Goal: Transaction & Acquisition: Purchase product/service

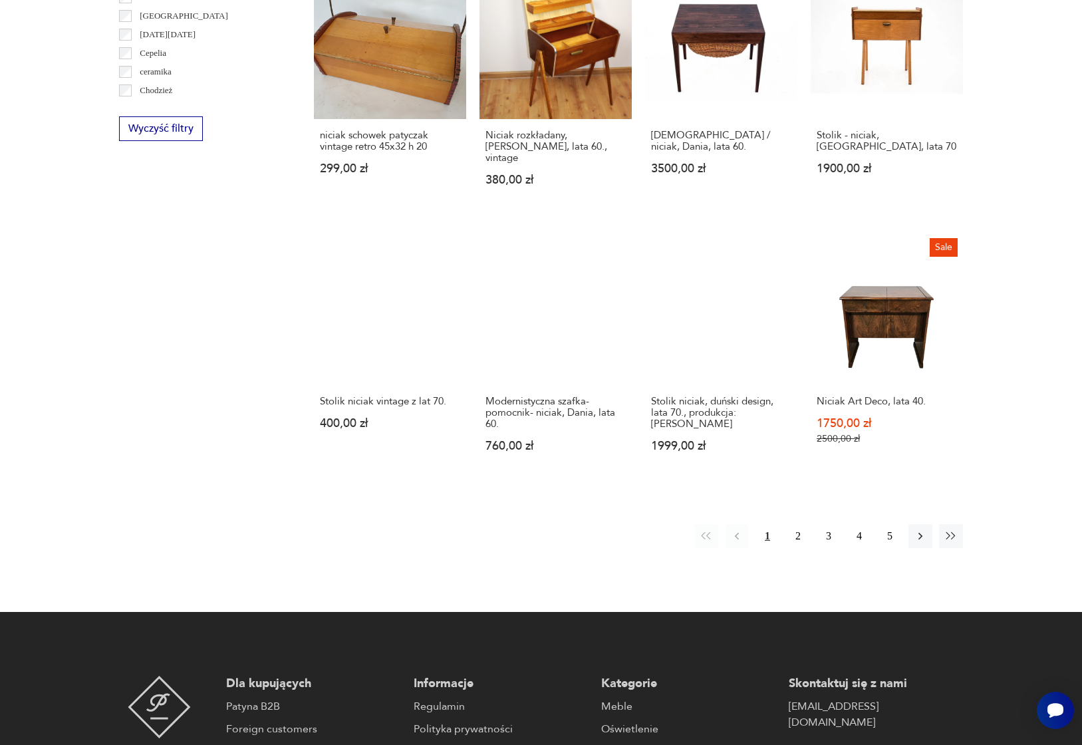
scroll to position [1091, 0]
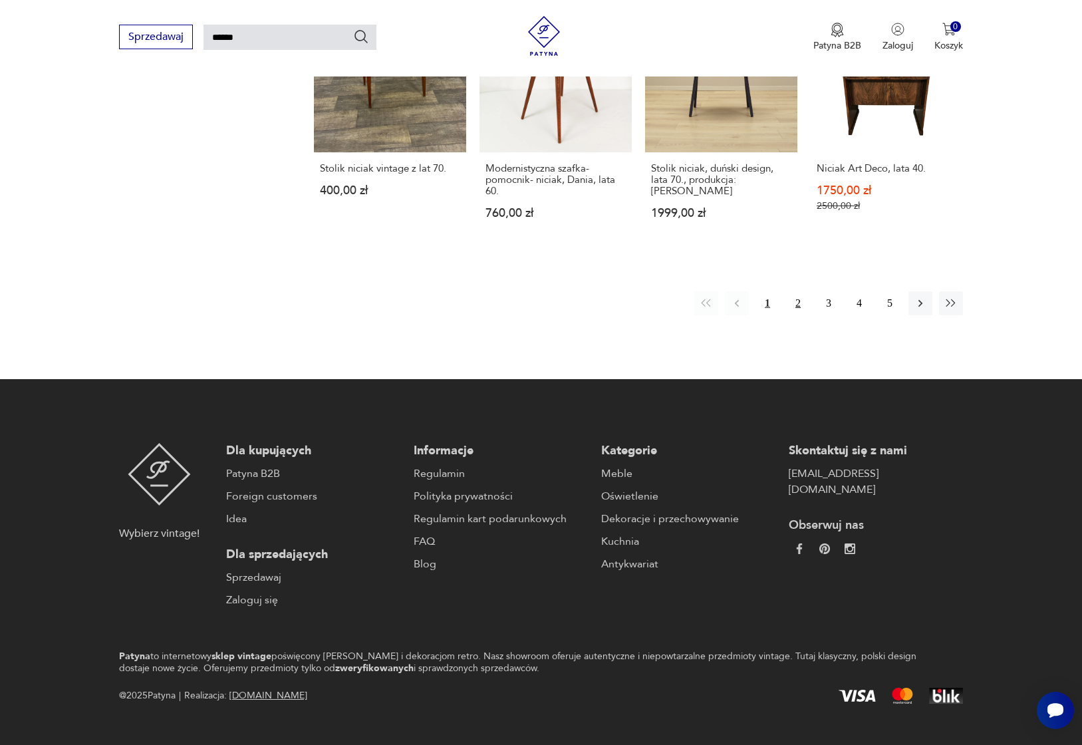
click at [794, 291] on button "2" at bounding box center [798, 303] width 24 height 24
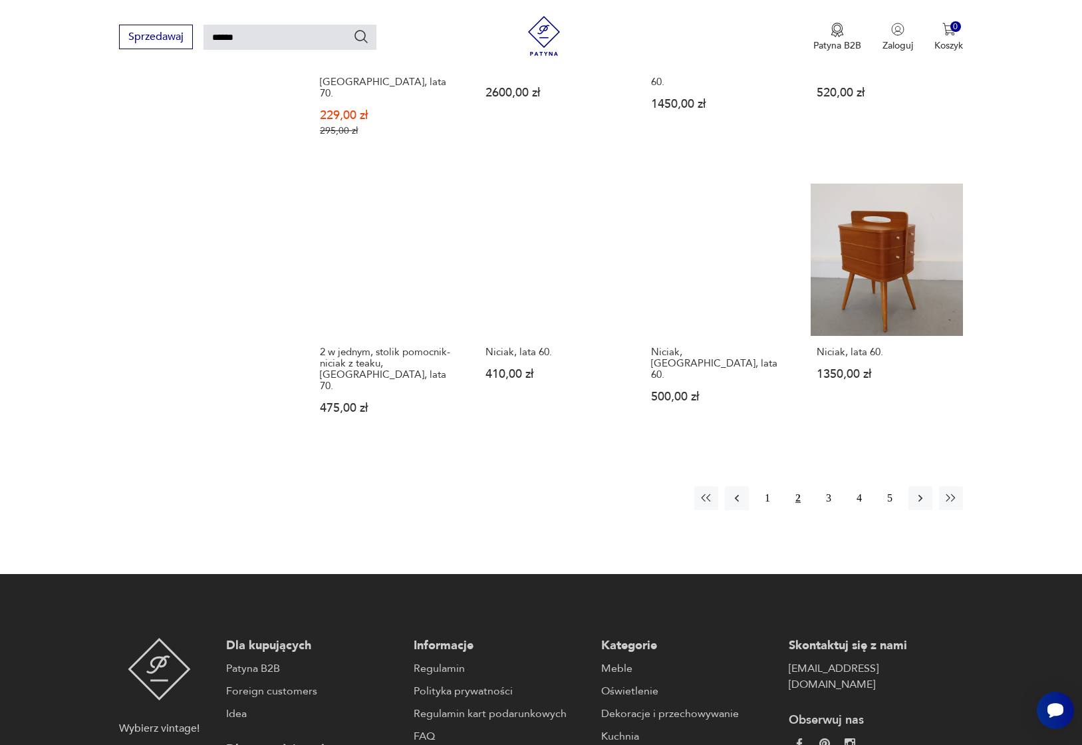
scroll to position [955, 0]
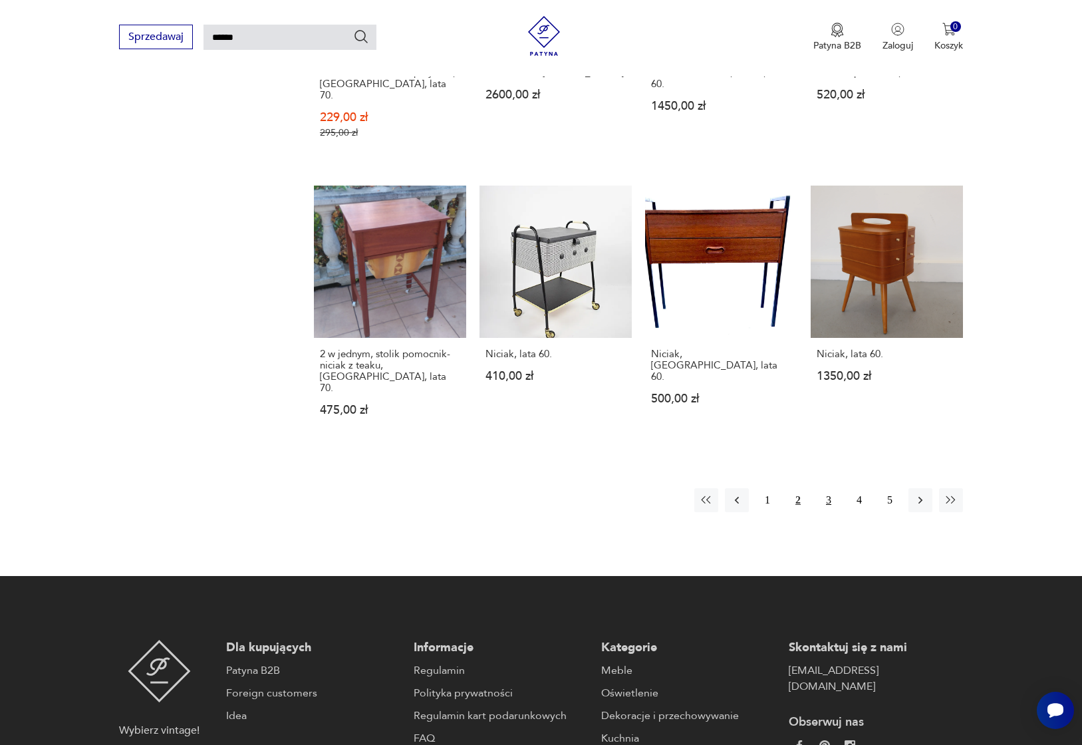
click at [830, 488] on button "3" at bounding box center [829, 500] width 24 height 24
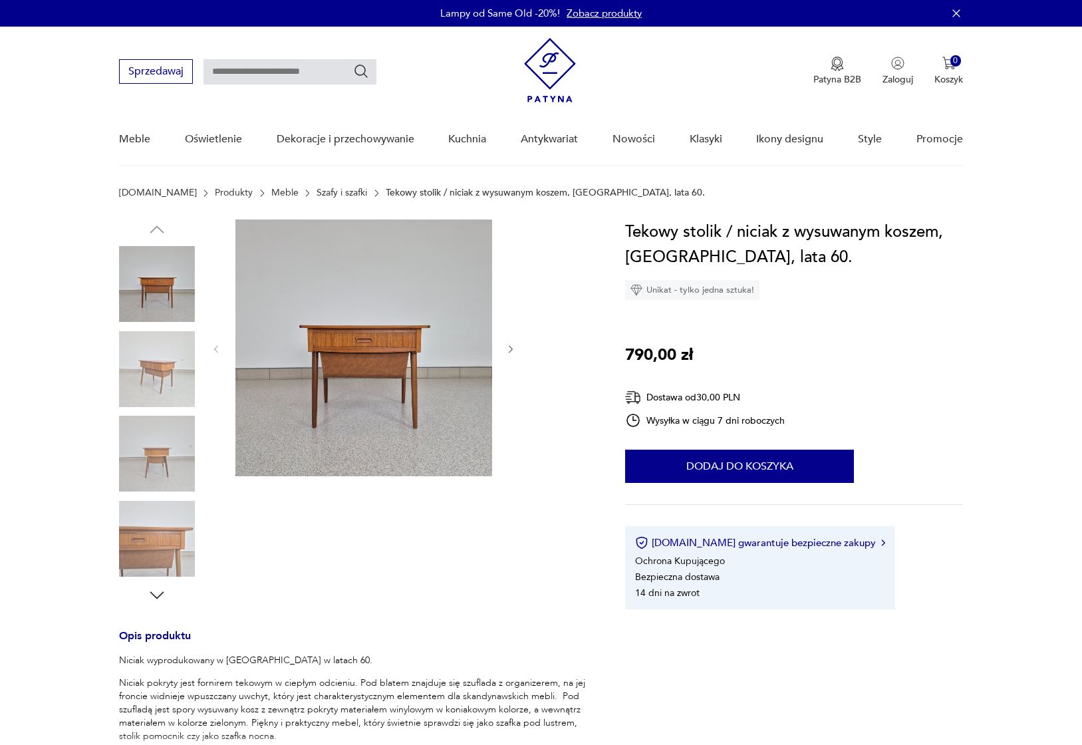
click at [385, 349] on img at bounding box center [363, 348] width 257 height 257
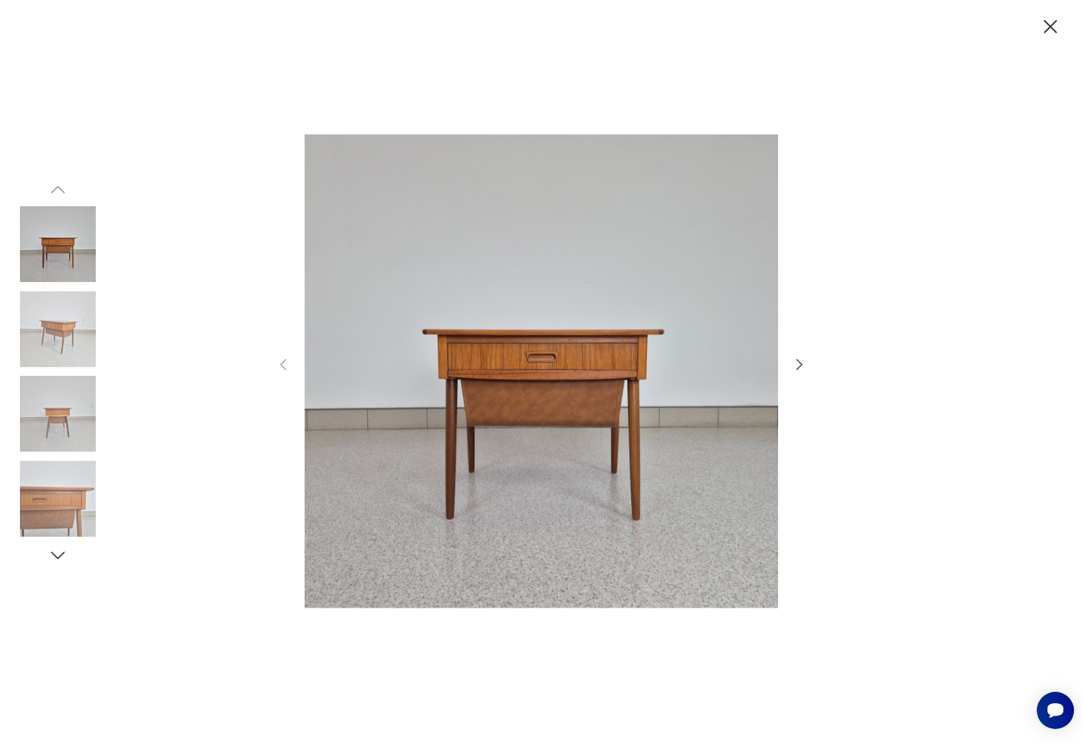
click at [75, 331] on img at bounding box center [58, 329] width 76 height 76
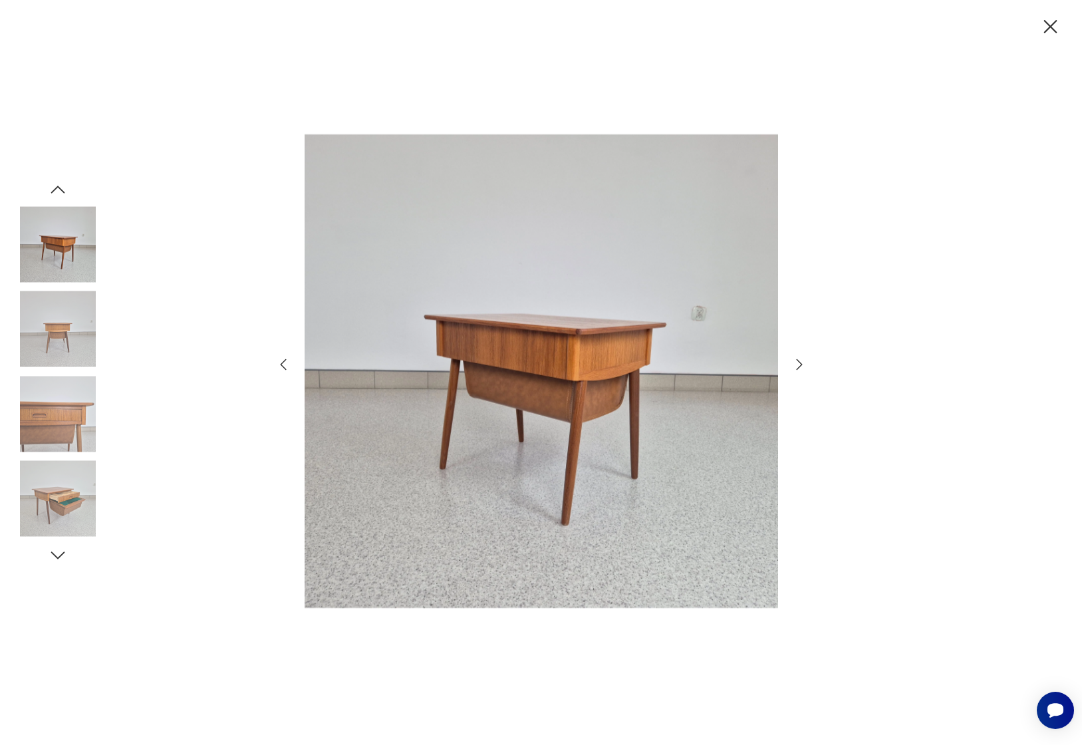
click at [55, 351] on img at bounding box center [58, 329] width 76 height 76
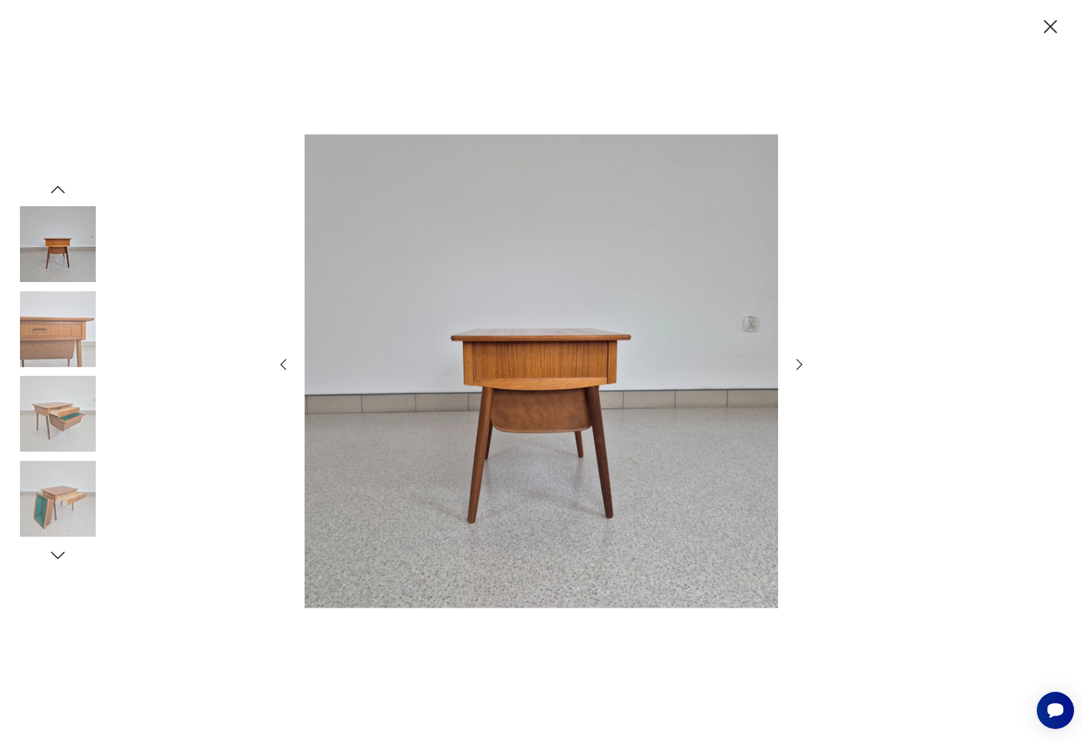
click at [51, 354] on img at bounding box center [58, 329] width 76 height 76
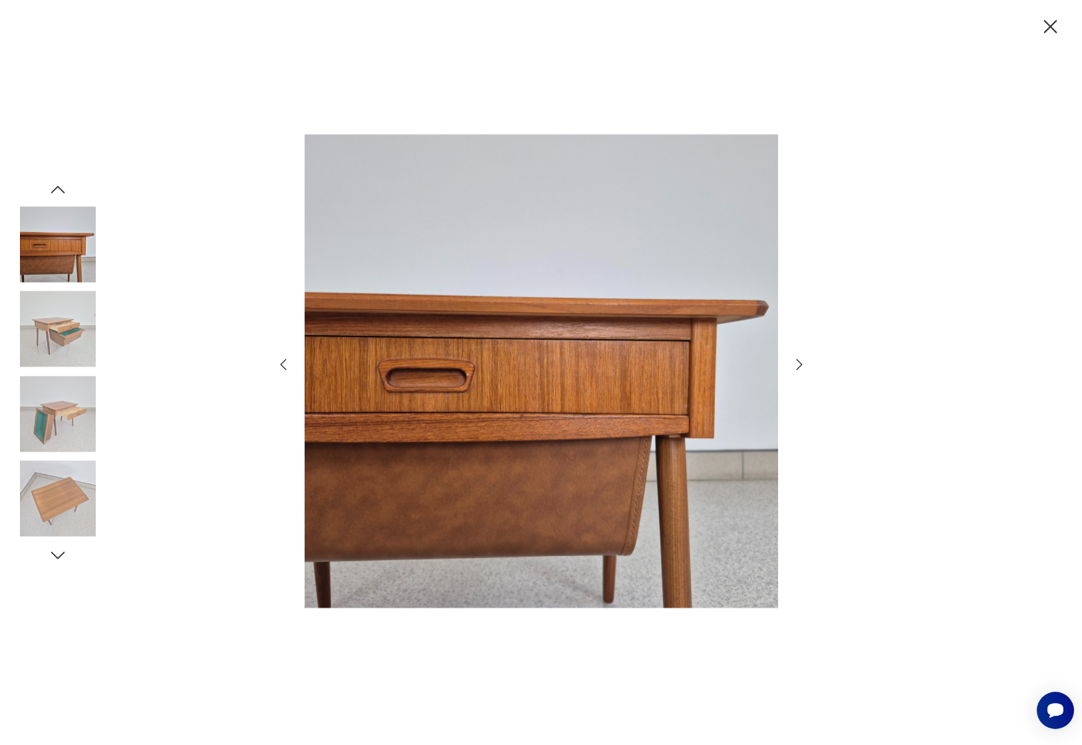
click at [51, 353] on img at bounding box center [58, 329] width 76 height 76
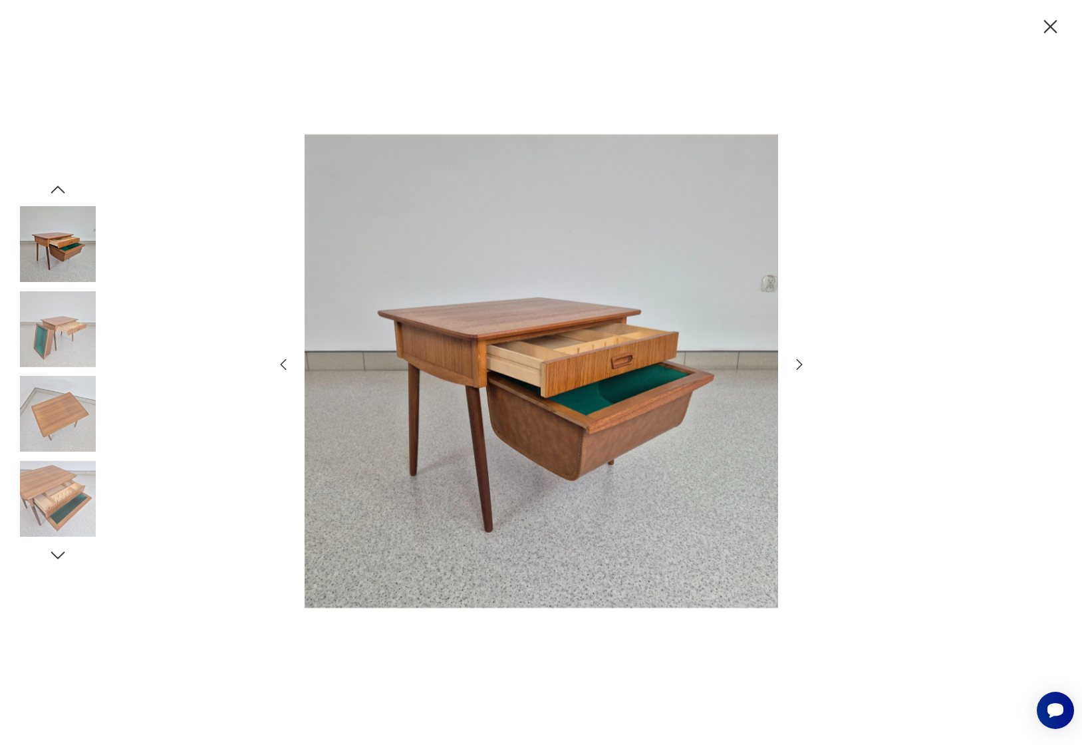
click at [53, 410] on img at bounding box center [58, 414] width 76 height 76
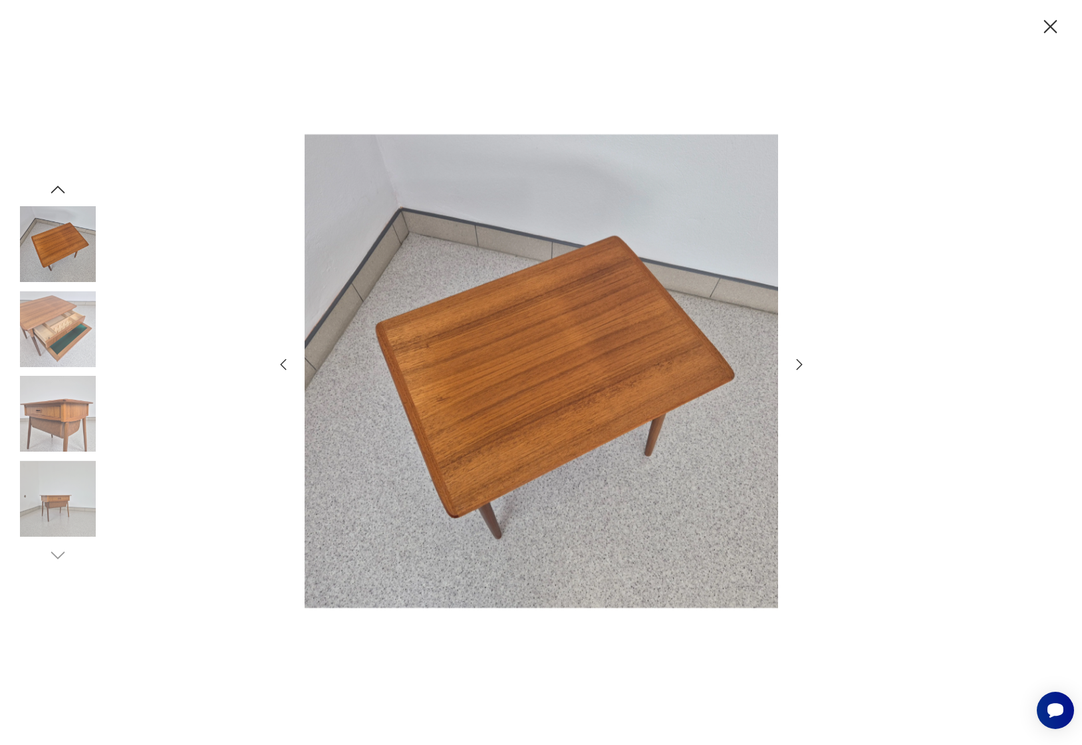
click at [41, 423] on img at bounding box center [58, 414] width 76 height 76
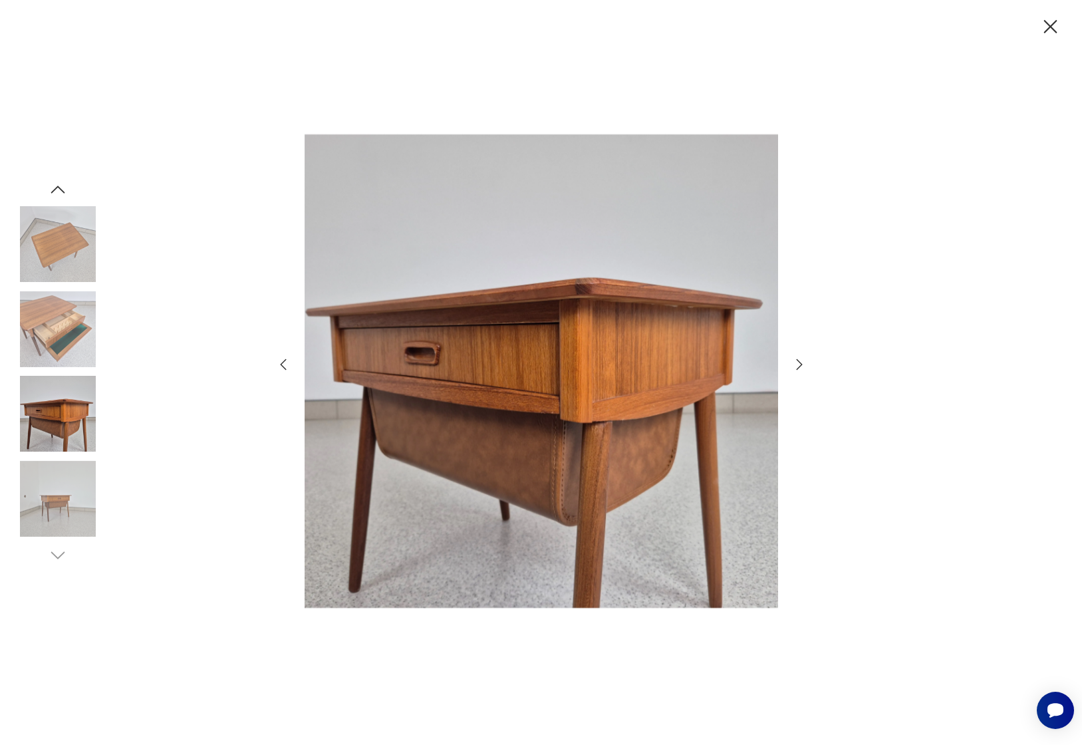
click at [49, 501] on img at bounding box center [58, 499] width 76 height 76
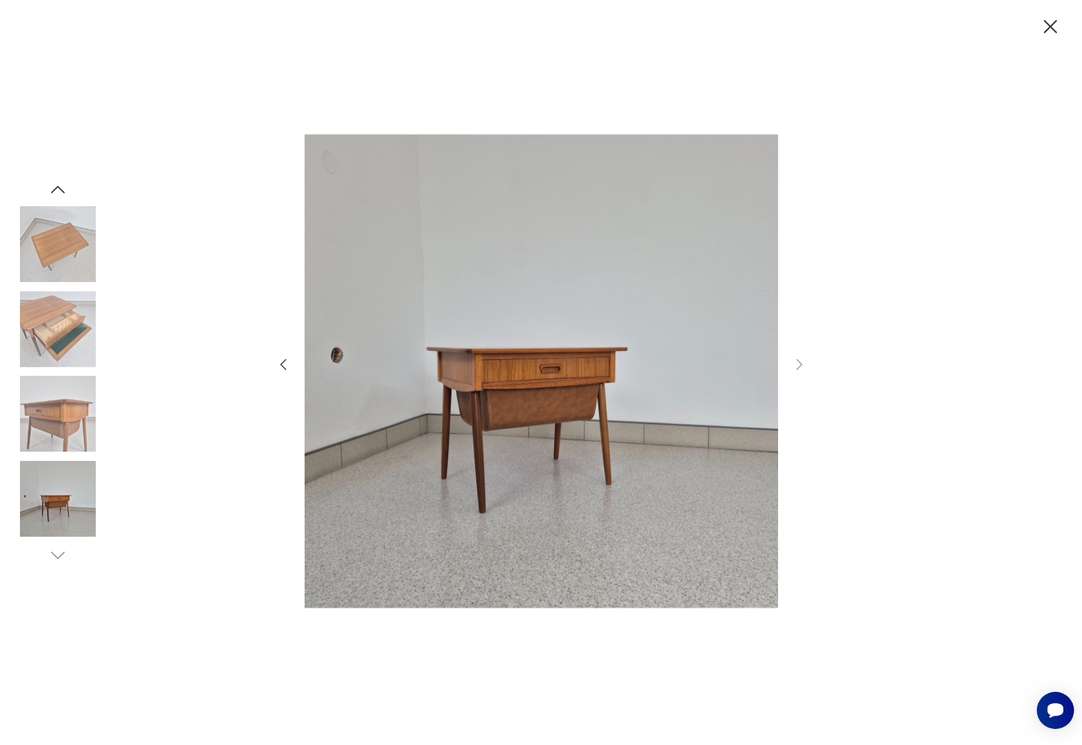
click at [59, 188] on icon "button" at bounding box center [58, 189] width 14 height 7
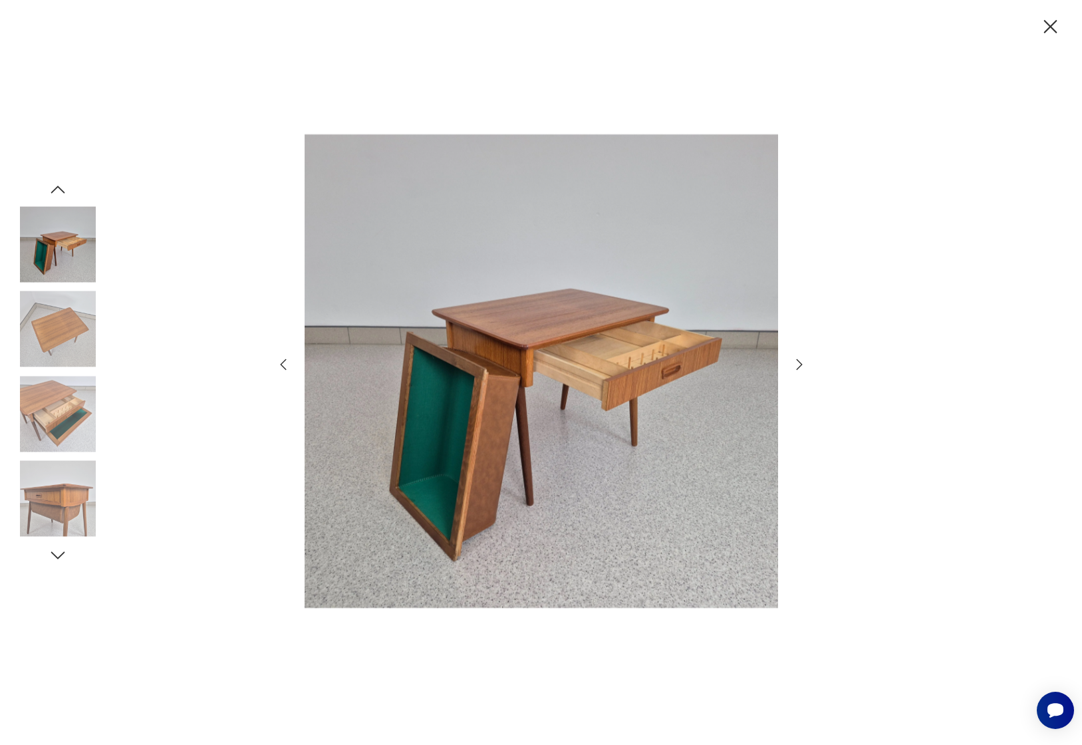
click at [59, 188] on icon "button" at bounding box center [58, 189] width 14 height 7
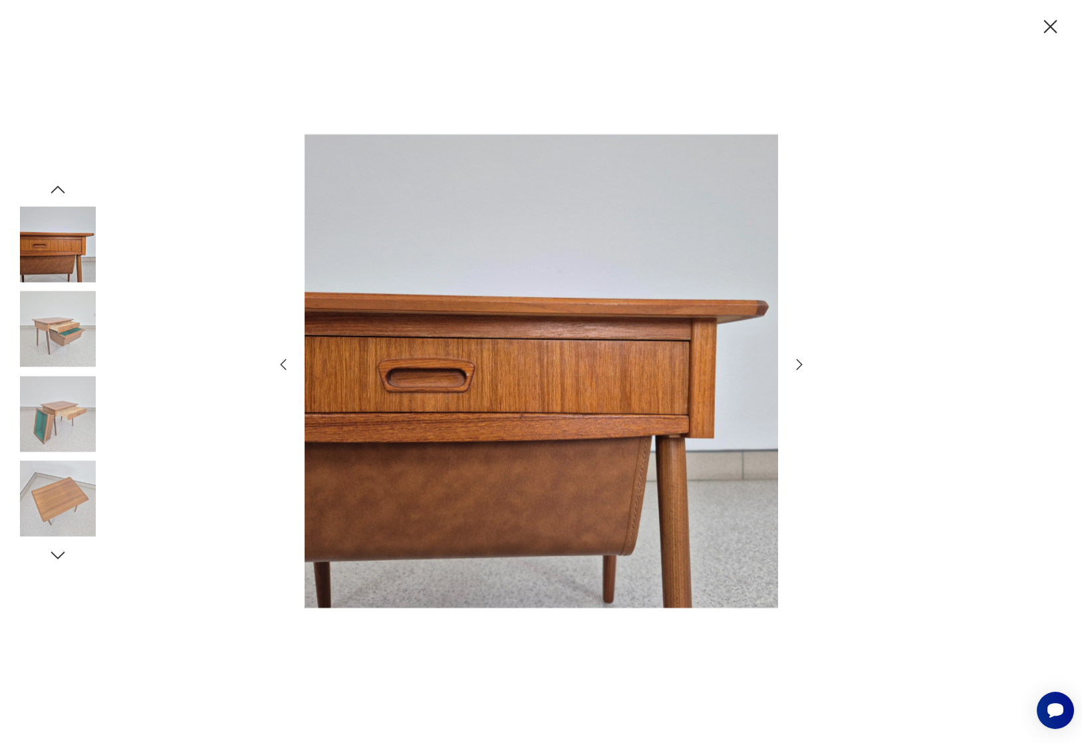
click at [59, 188] on icon "button" at bounding box center [58, 189] width 14 height 7
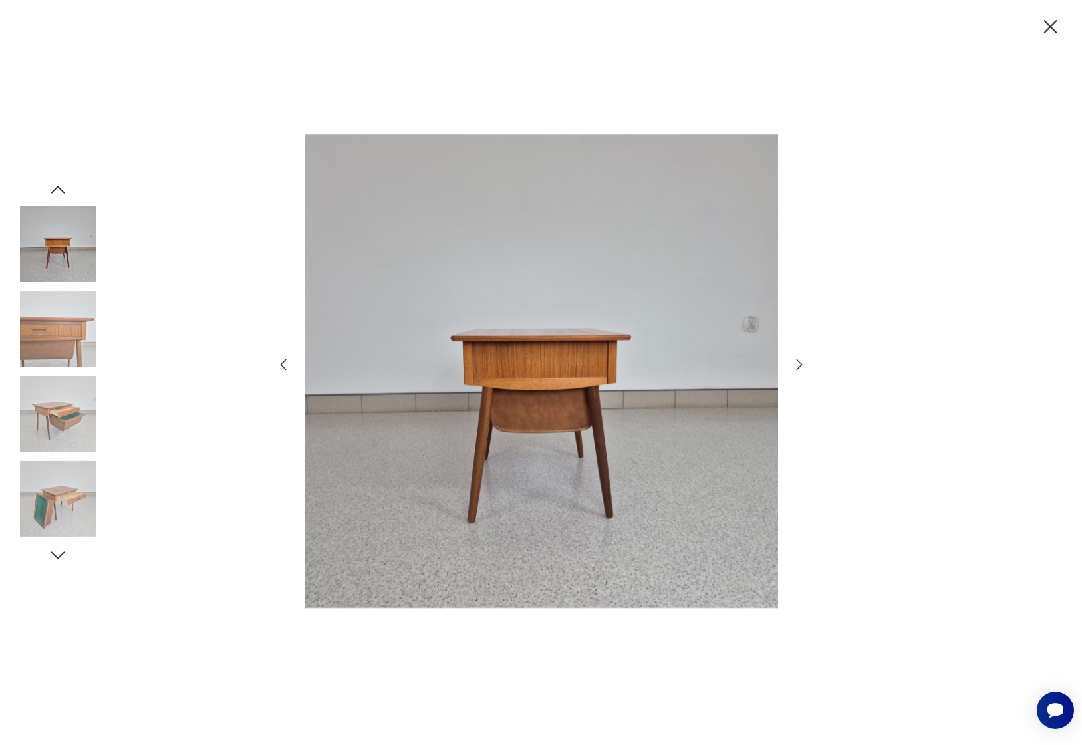
click at [59, 188] on icon "button" at bounding box center [58, 189] width 14 height 7
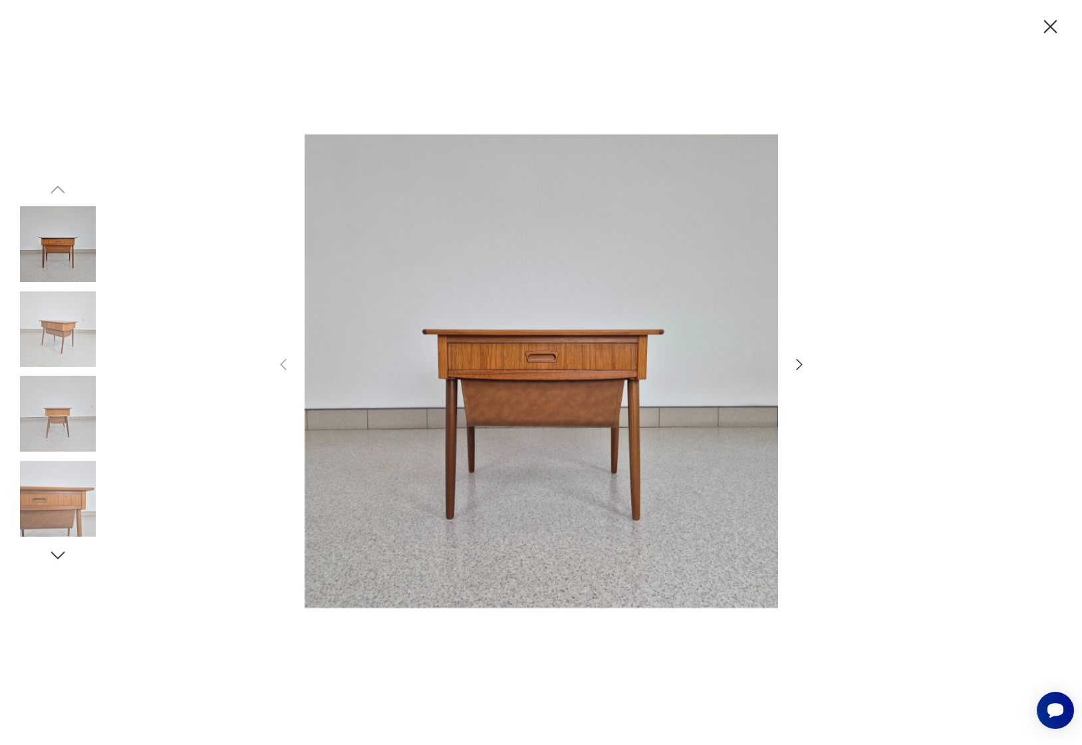
click at [49, 261] on img at bounding box center [58, 244] width 76 height 76
click at [1051, 23] on icon "button" at bounding box center [1050, 26] width 23 height 23
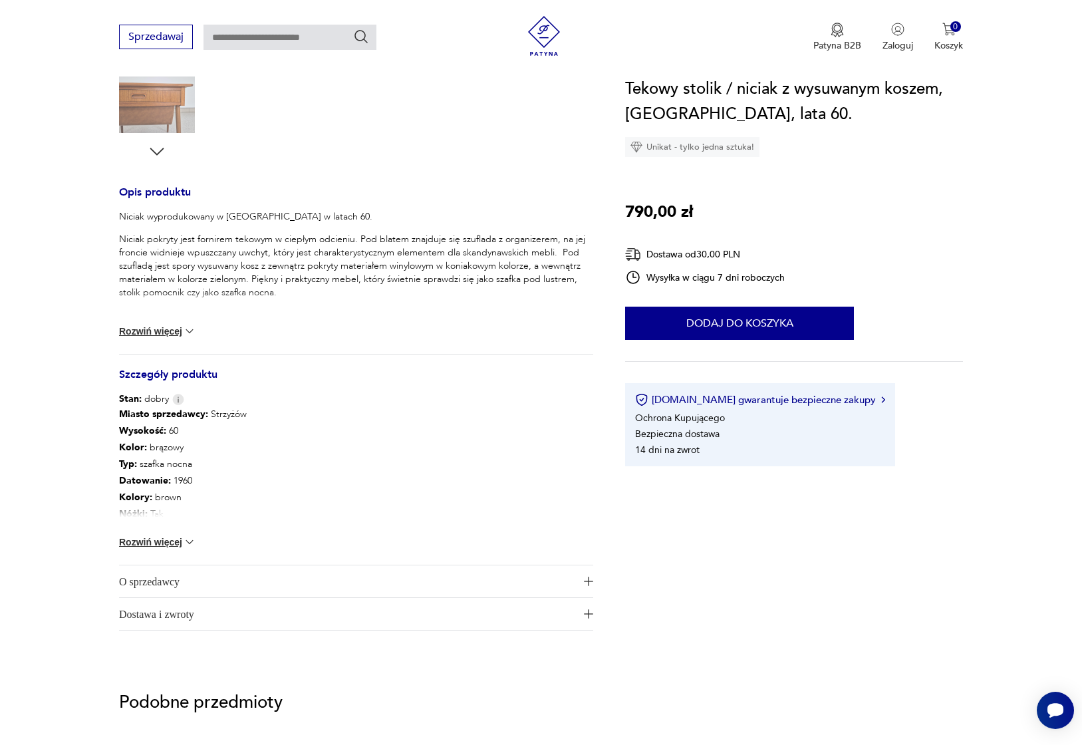
scroll to position [470, 0]
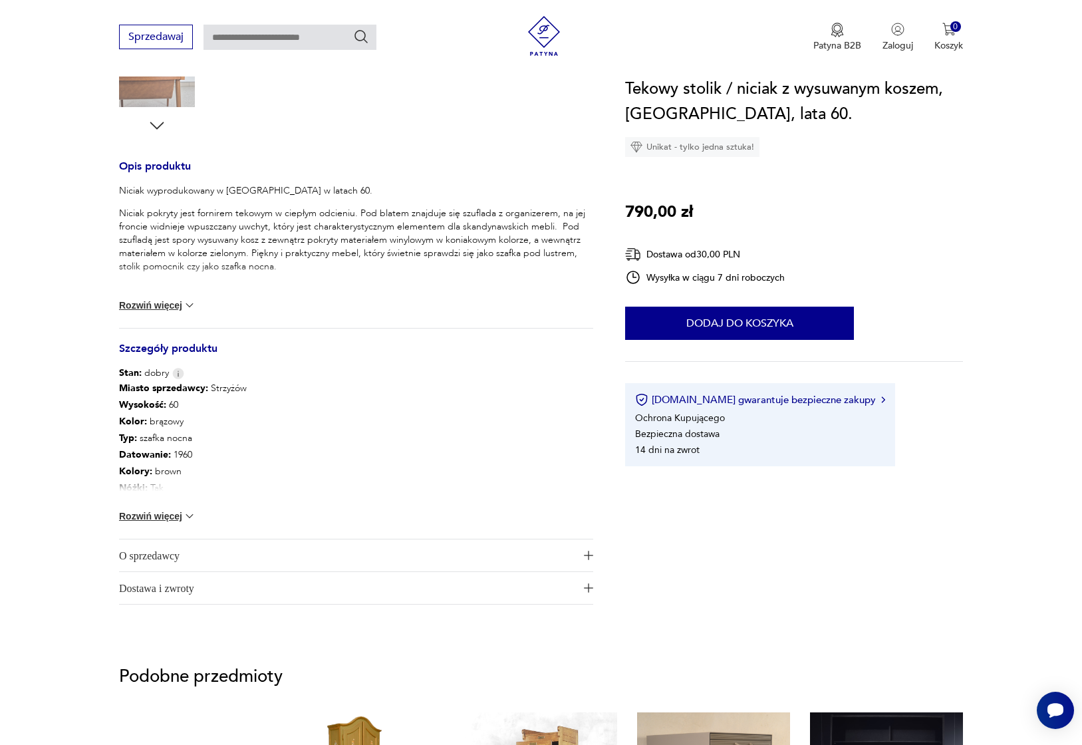
click at [154, 519] on button "Rozwiń więcej" at bounding box center [157, 516] width 77 height 13
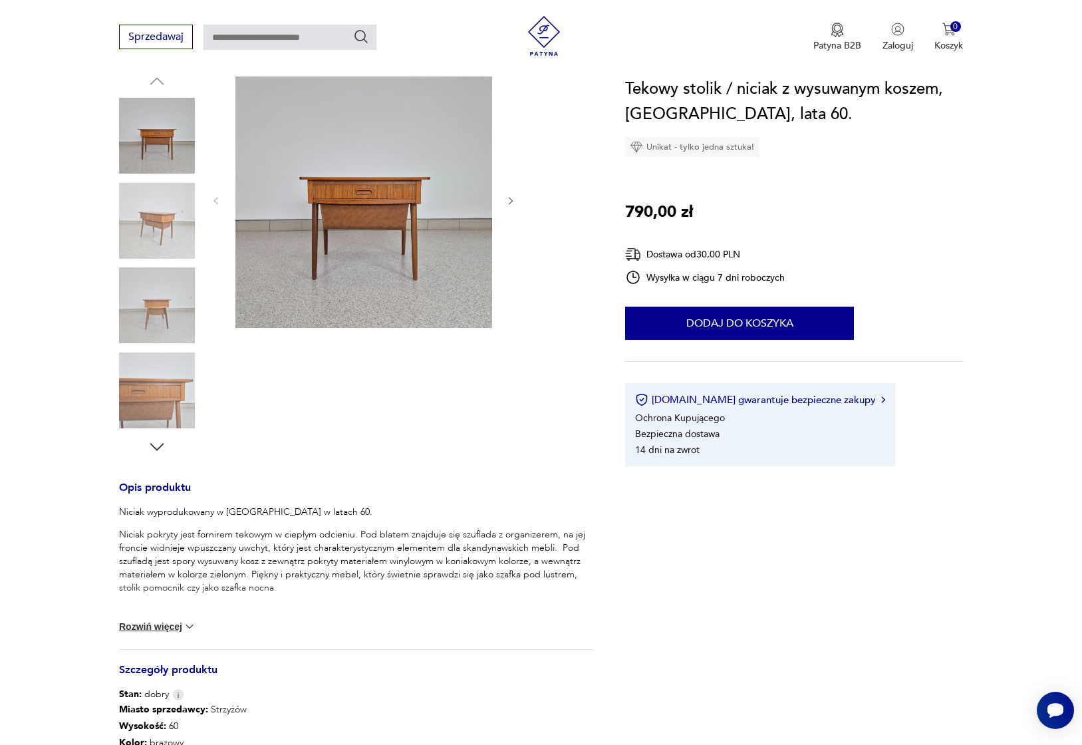
scroll to position [0, 0]
